Goal: Task Accomplishment & Management: Use online tool/utility

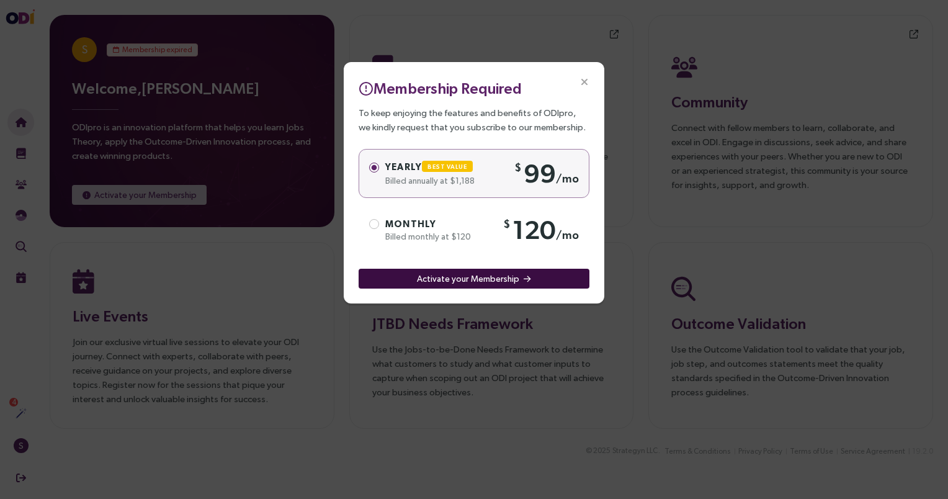
click at [468, 276] on span "Activate your Membership" at bounding box center [468, 279] width 102 height 14
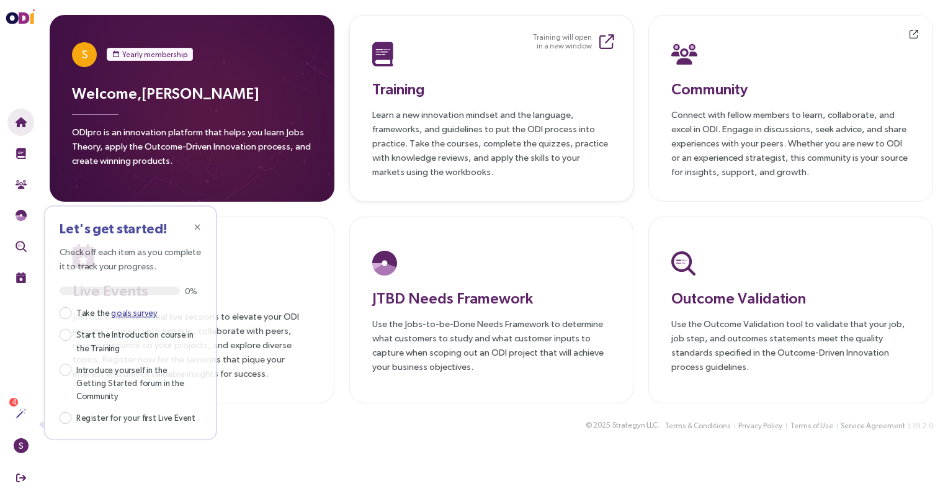
click at [441, 84] on h3 "Training" at bounding box center [491, 89] width 239 height 22
